Goal: Task Accomplishment & Management: Complete application form

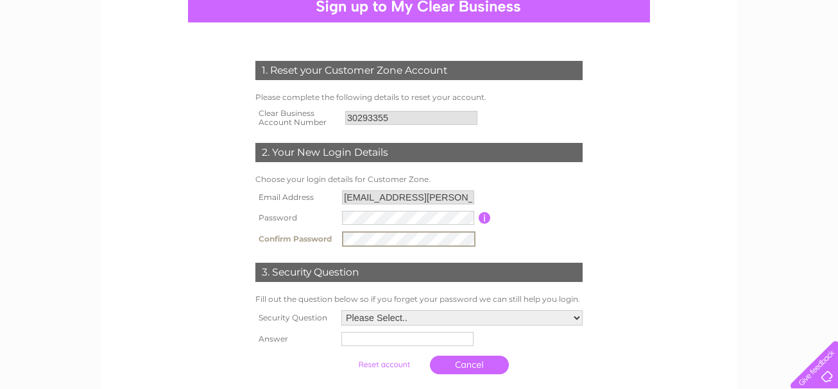
scroll to position [188, 0]
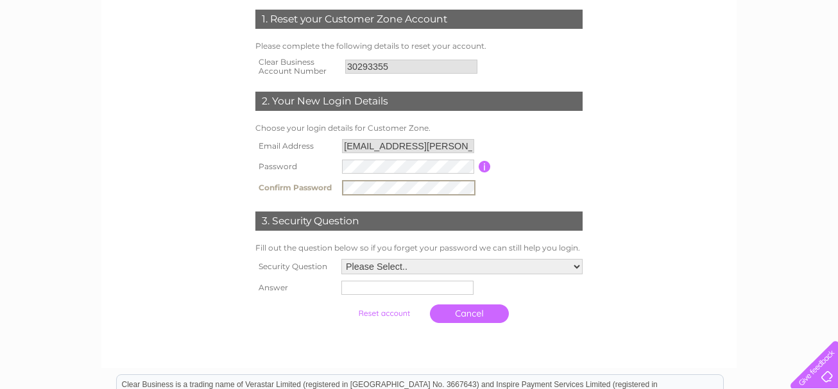
click at [580, 266] on select "Please Select.. In what town or city was your first job? In what town or city d…" at bounding box center [461, 266] width 241 height 15
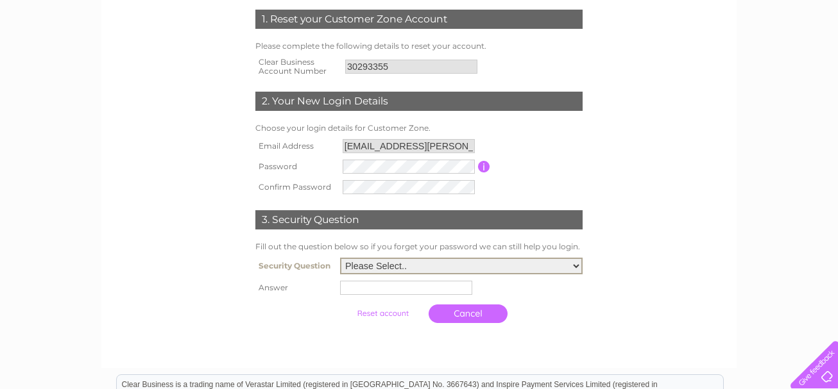
select select "1"
click at [340, 258] on select "Please Select.. In what town or city was your first job? In what town or city d…" at bounding box center [461, 266] width 242 height 17
click at [350, 288] on input "text" at bounding box center [407, 287] width 133 height 15
type input "Ulverston"
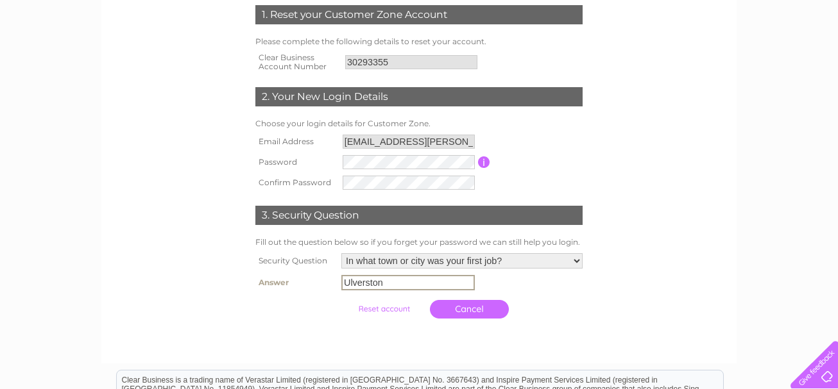
scroll to position [81, 0]
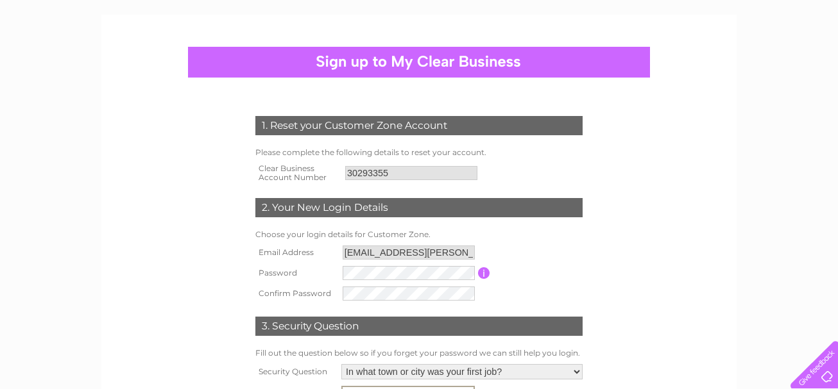
click at [772, 60] on div at bounding box center [781, 60] width 19 height 10
click at [772, 61] on div at bounding box center [781, 60] width 19 height 10
click at [772, 60] on div at bounding box center [781, 60] width 19 height 10
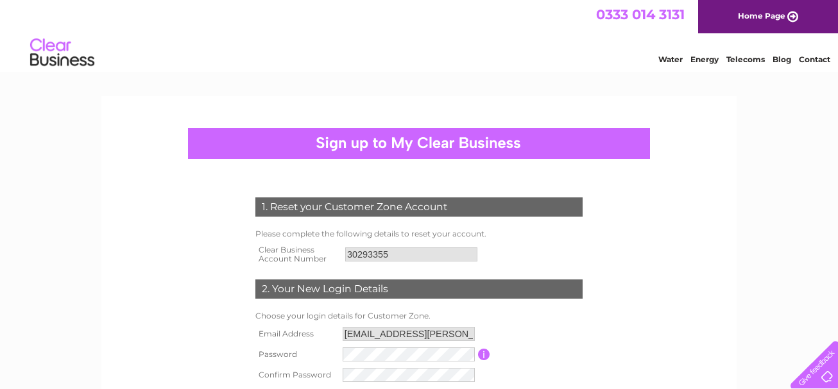
scroll to position [26, 0]
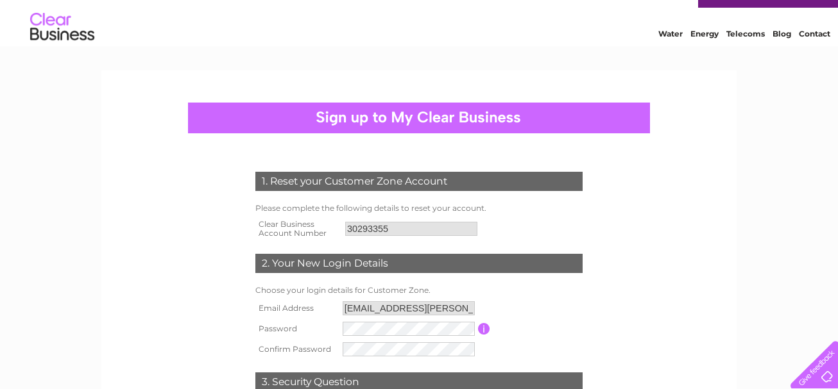
click at [772, 64] on div at bounding box center [781, 60] width 19 height 10
